Goal: Task Accomplishment & Management: Manage account settings

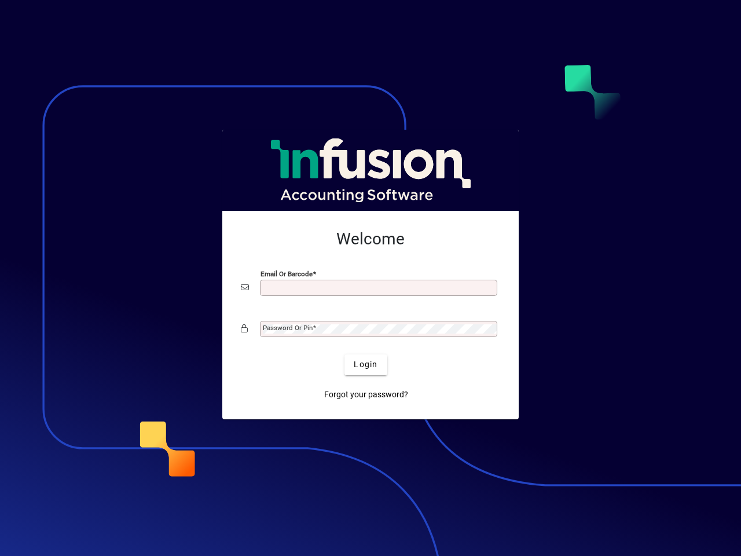
click at [371, 288] on input "Email or Barcode" at bounding box center [380, 287] width 234 height 9
